Goal: Information Seeking & Learning: Compare options

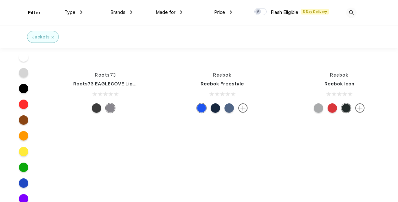
scroll to position [4969, 0]
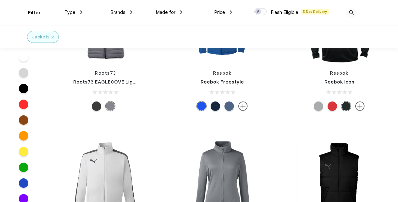
click at [124, 13] on span "Brands" at bounding box center [117, 12] width 15 height 6
click at [130, 13] on img at bounding box center [131, 12] width 2 height 4
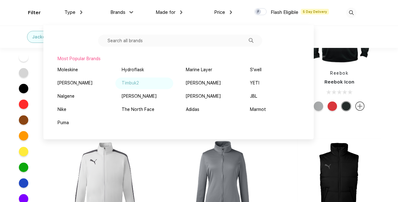
click at [129, 80] on div "Timbuk2" at bounding box center [130, 83] width 17 height 7
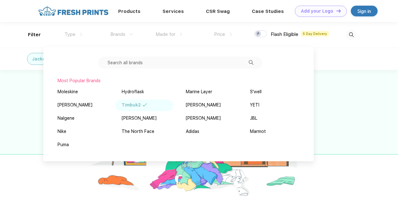
click at [366, 149] on div at bounding box center [199, 133] width 398 height 127
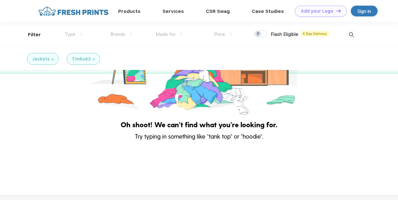
scroll to position [0, 2]
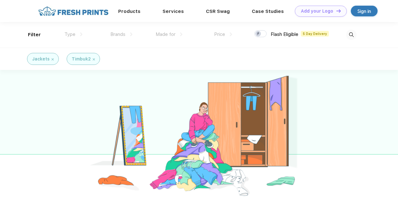
click at [50, 57] on div "Jackets" at bounding box center [43, 59] width 22 height 7
click at [52, 58] on img at bounding box center [53, 59] width 2 height 2
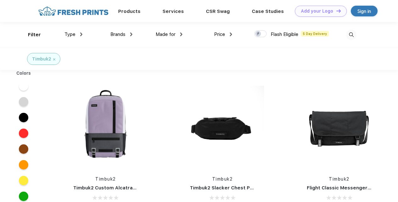
click at [115, 35] on span "Brands" at bounding box center [117, 34] width 15 height 6
click at [132, 34] on img at bounding box center [131, 34] width 2 height 4
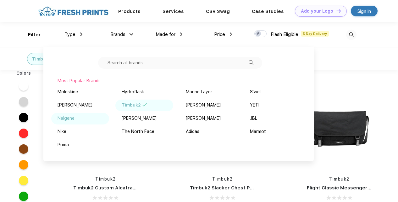
click at [72, 120] on div "Nalgene" at bounding box center [66, 118] width 17 height 7
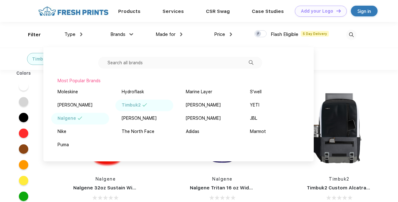
click at [150, 180] on div "Nalgene" at bounding box center [105, 178] width 93 height 7
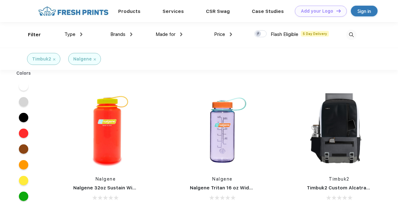
click at [119, 33] on span "Brands" at bounding box center [117, 34] width 15 height 6
click at [94, 59] on img at bounding box center [95, 59] width 2 height 2
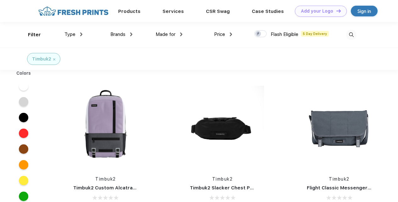
click at [131, 33] on img at bounding box center [131, 34] width 2 height 4
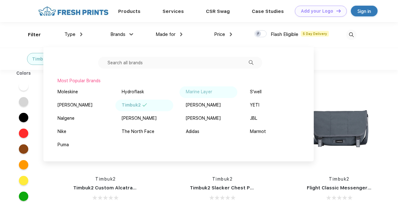
click at [188, 88] on div "Marine Layer" at bounding box center [209, 92] width 58 height 12
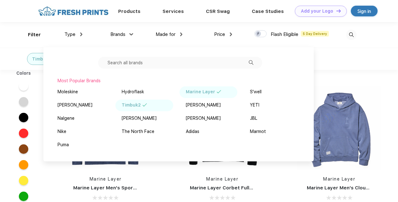
click at [361, 67] on div "Timbuk2 Marine Layer" at bounding box center [199, 58] width 398 height 22
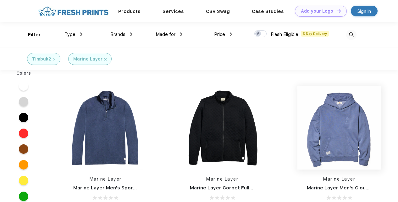
click at [346, 125] on img at bounding box center [339, 128] width 84 height 84
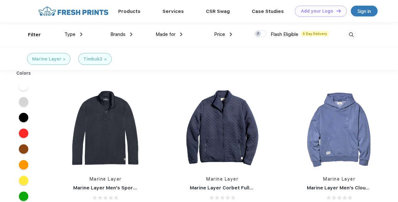
scroll to position [0, 0]
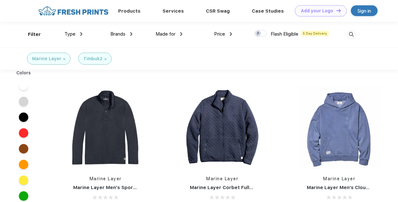
click at [129, 34] on div "Brands" at bounding box center [121, 34] width 22 height 7
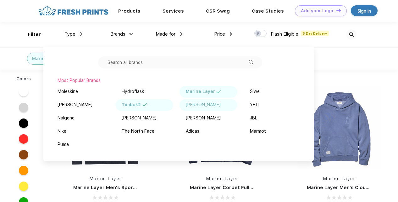
click at [206, 103] on div "[PERSON_NAME]" at bounding box center [203, 104] width 35 height 7
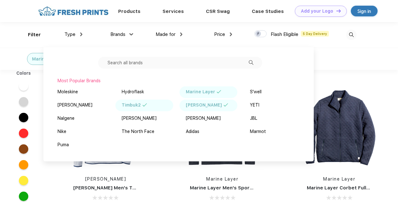
click at [324, 40] on div at bounding box center [332, 34] width 50 height 25
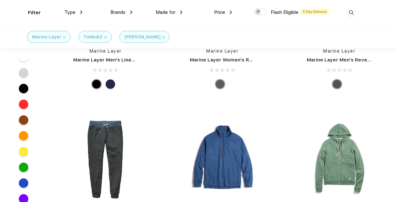
scroll to position [1664, 0]
click at [104, 38] on img at bounding box center [105, 37] width 2 height 2
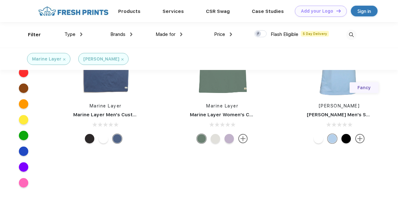
scroll to position [1315, 0]
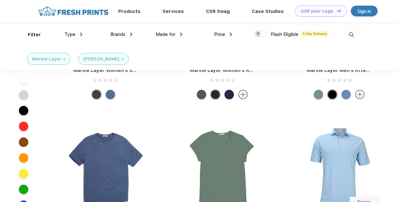
click at [111, 59] on div "[PERSON_NAME]" at bounding box center [103, 59] width 50 height 12
click at [121, 58] on img at bounding box center [122, 59] width 2 height 2
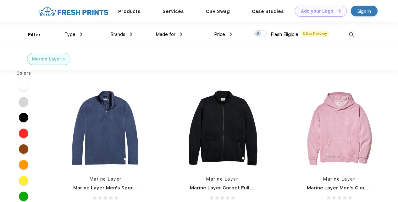
click at [130, 35] on div "Brands" at bounding box center [121, 34] width 22 height 7
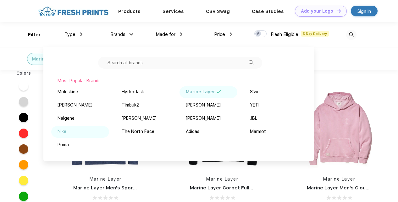
click at [80, 134] on div "Nike" at bounding box center [80, 132] width 58 height 12
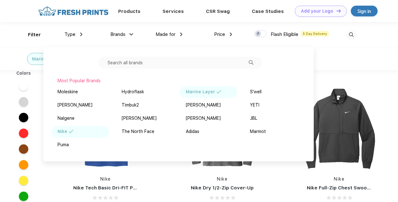
click at [354, 58] on div "Marine Layer Nike" at bounding box center [199, 58] width 398 height 22
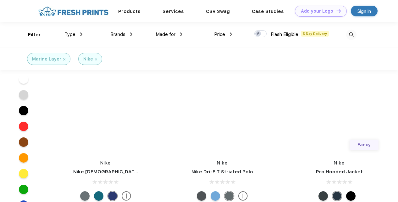
scroll to position [896, 0]
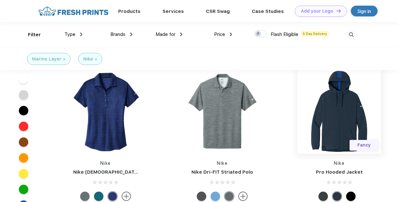
click at [351, 103] on img at bounding box center [339, 112] width 84 height 84
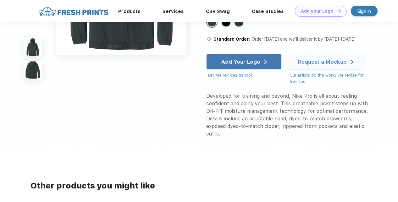
scroll to position [237, 0]
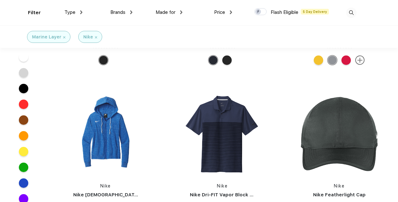
scroll to position [3754, 0]
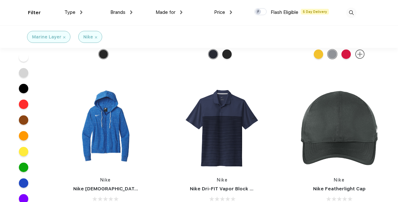
click at [130, 10] on img at bounding box center [131, 12] width 2 height 4
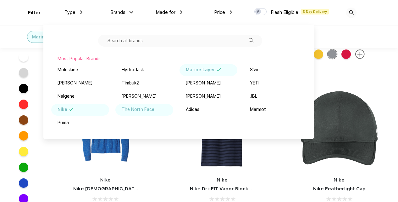
click at [139, 112] on div "The North Face" at bounding box center [138, 109] width 33 height 7
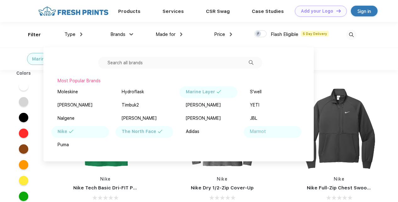
click at [262, 131] on div "Marmot" at bounding box center [258, 131] width 16 height 7
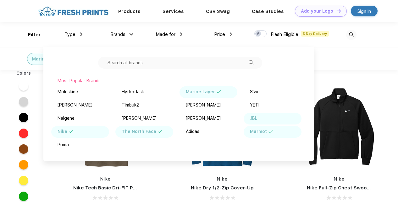
click at [258, 117] on div "JBL" at bounding box center [273, 119] width 58 height 12
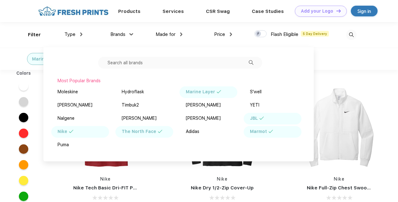
click at [338, 55] on div "Marine Layer Nike The North Face Marmot JBL" at bounding box center [199, 58] width 398 height 22
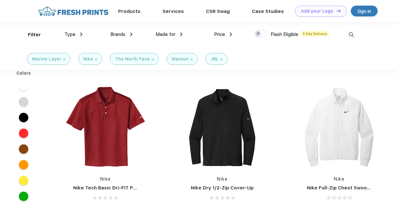
click at [95, 58] on img at bounding box center [96, 59] width 2 height 2
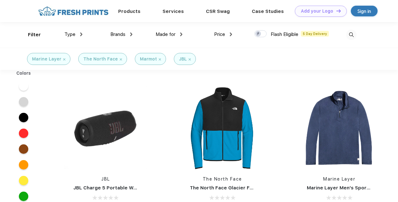
click at [189, 58] on img at bounding box center [190, 59] width 2 height 2
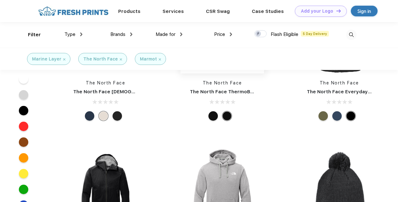
scroll to position [2643, 0]
